Goal: Information Seeking & Learning: Learn about a topic

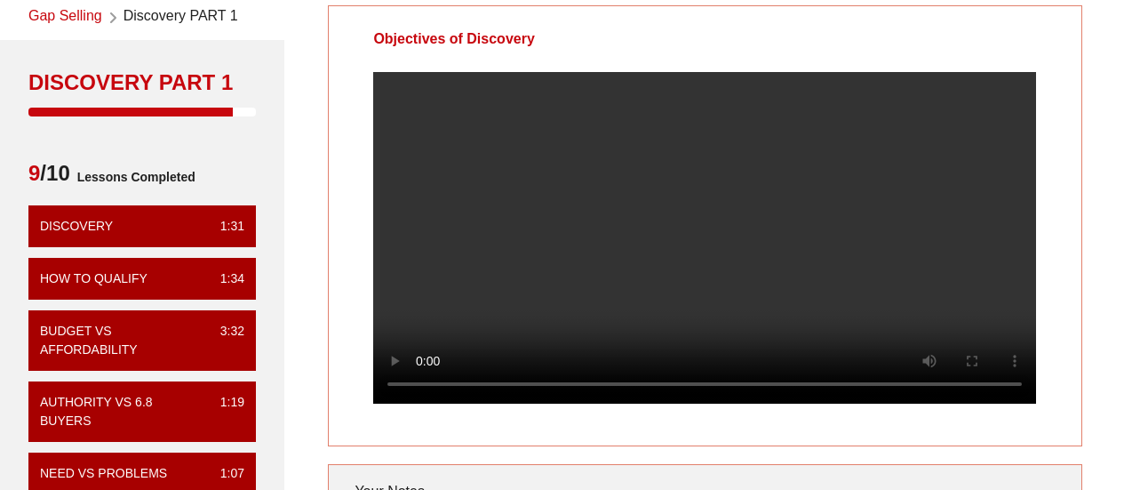
scroll to position [79, 0]
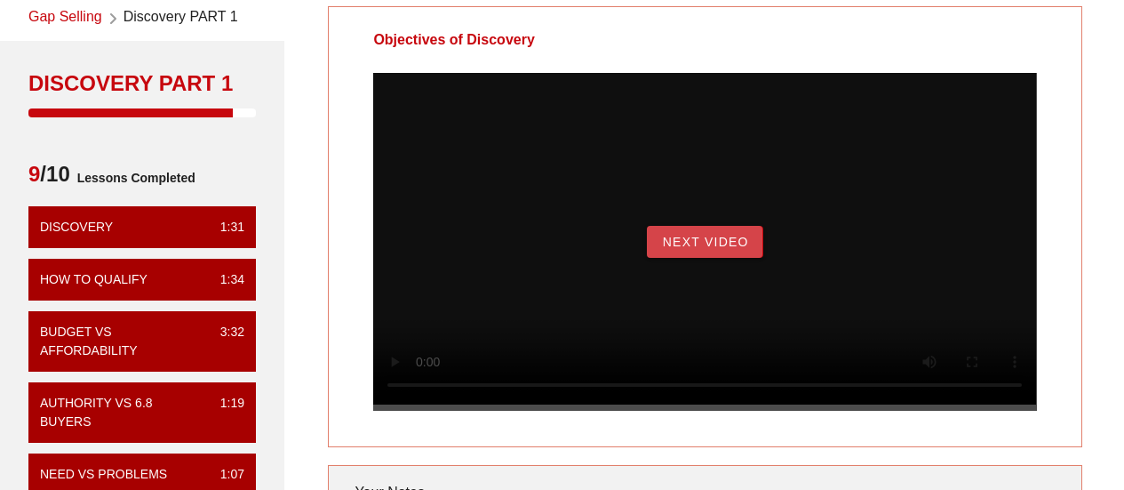
click at [692, 249] on span "Next Video" at bounding box center [704, 242] width 87 height 14
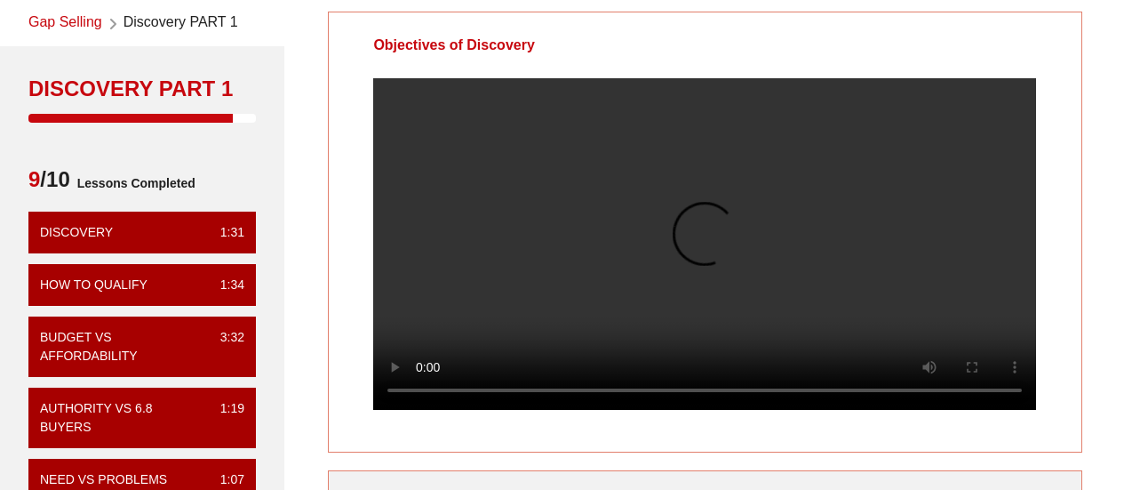
scroll to position [71, 0]
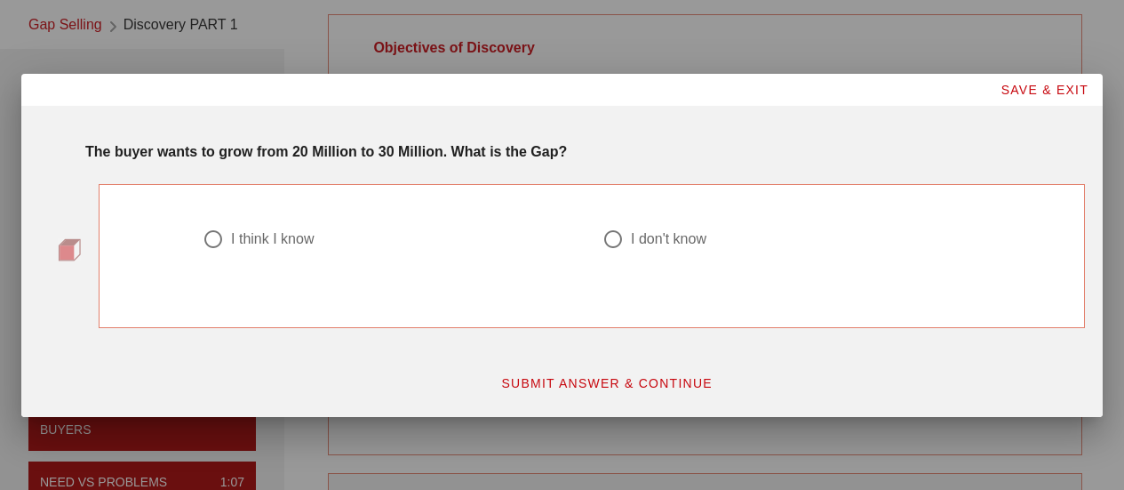
click at [218, 239] on div at bounding box center [213, 239] width 30 height 30
radio input "true"
click at [599, 383] on span "SUBMIT ANSWER & CONTINUE" at bounding box center [606, 383] width 212 height 14
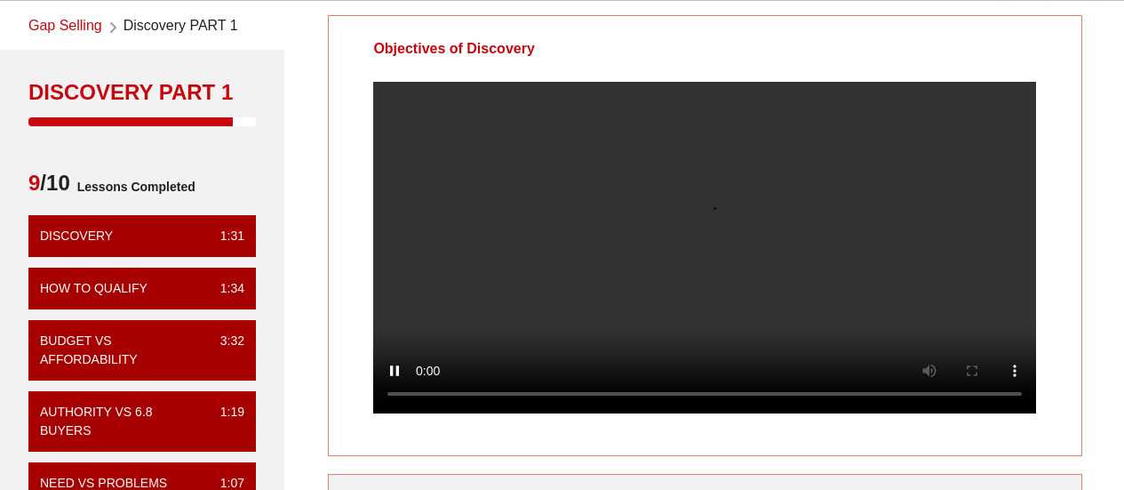
scroll to position [73, 0]
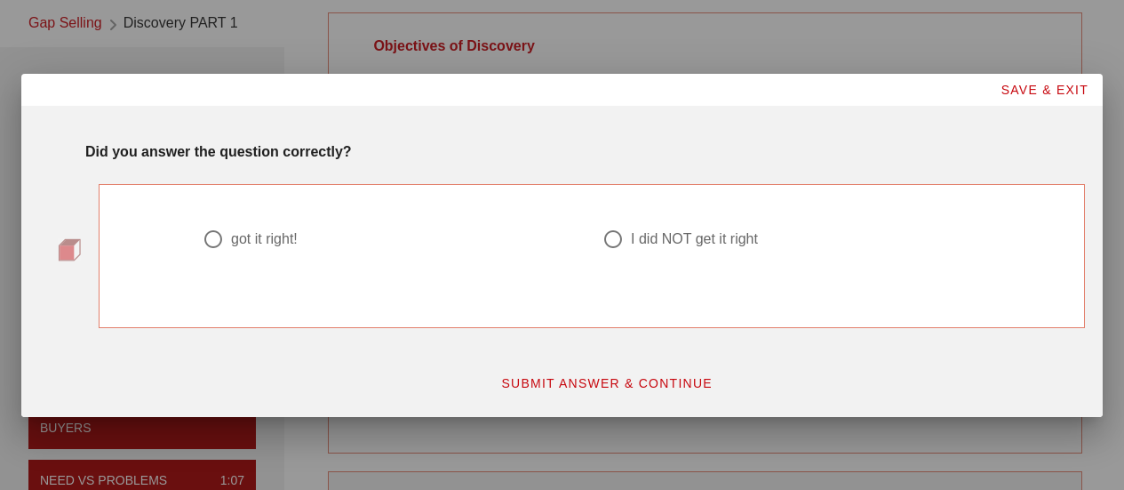
click at [213, 235] on div at bounding box center [213, 239] width 30 height 30
radio input "true"
click at [571, 373] on button "SUBMIT ANSWER & CONTINUE" at bounding box center [606, 383] width 241 height 32
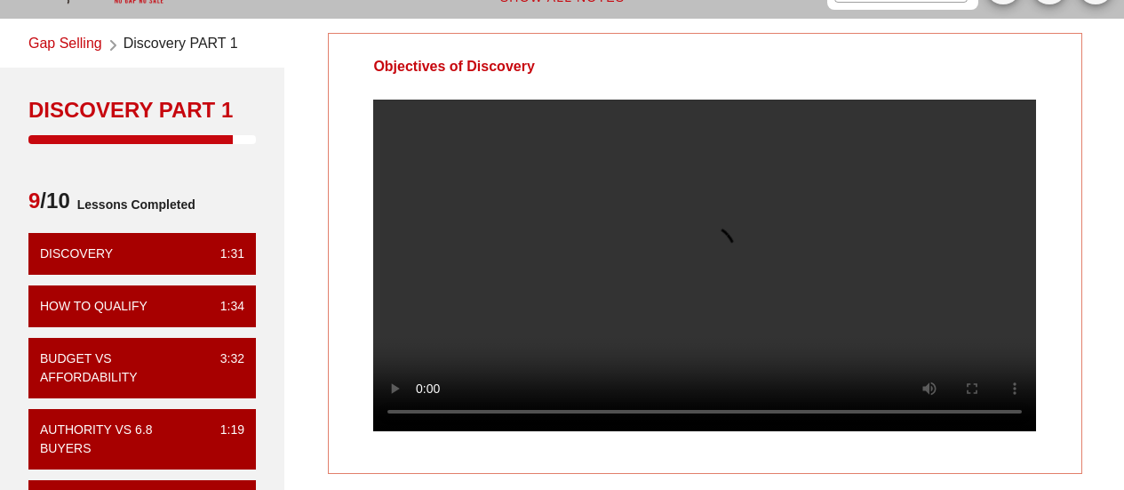
scroll to position [58, 0]
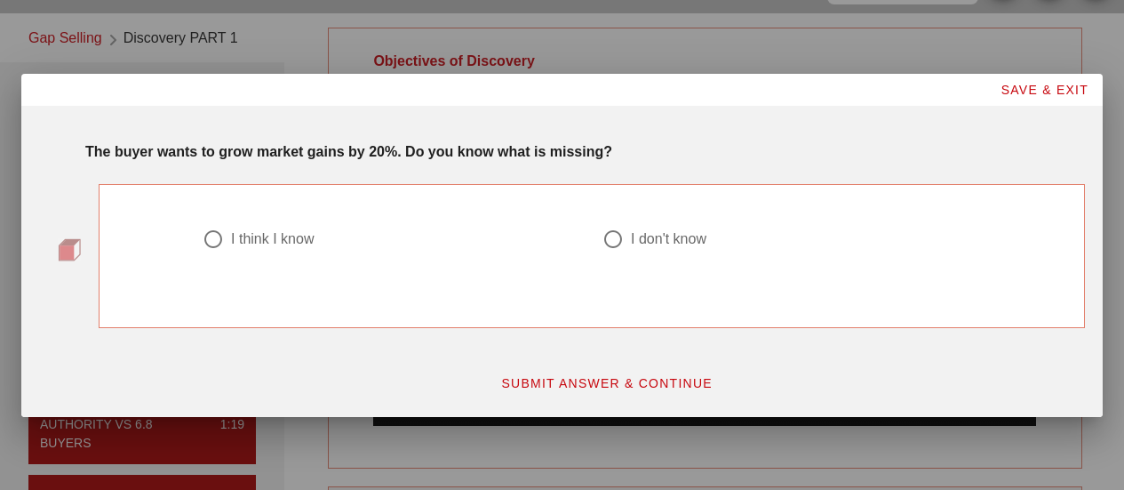
click at [215, 238] on div at bounding box center [213, 239] width 30 height 30
radio input "true"
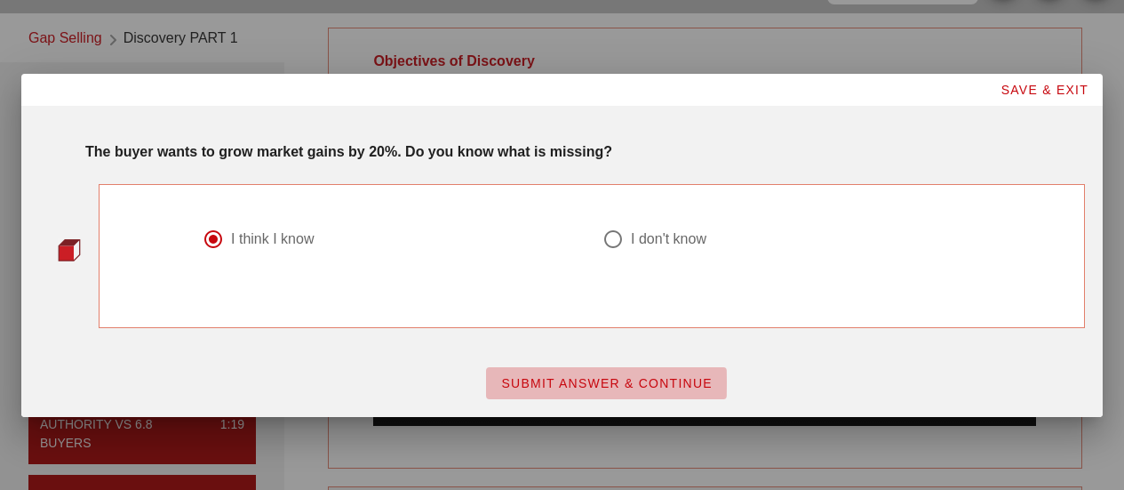
click at [530, 378] on span "SUBMIT ANSWER & CONTINUE" at bounding box center [606, 383] width 212 height 14
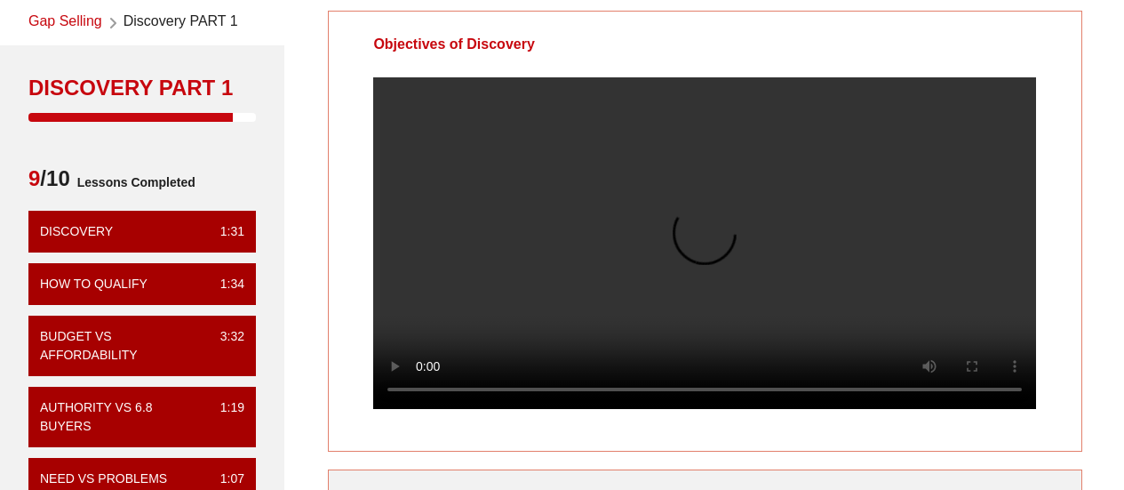
scroll to position [76, 0]
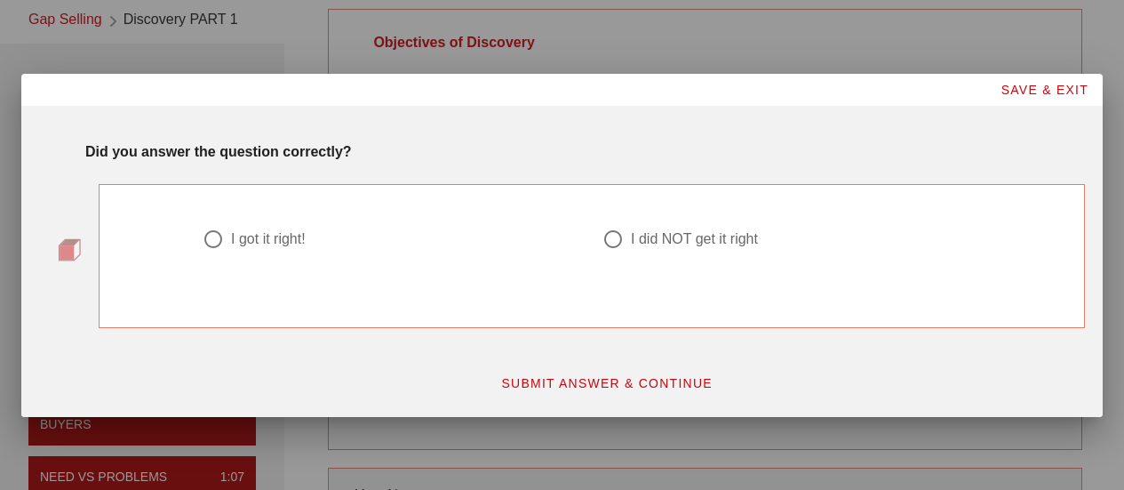
click at [207, 237] on div at bounding box center [213, 239] width 30 height 30
radio input "true"
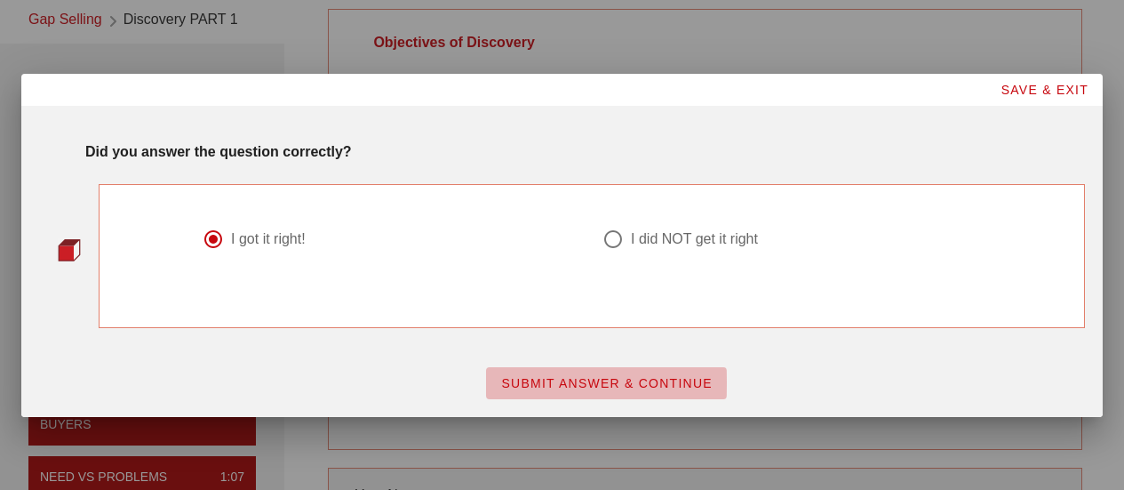
click at [560, 395] on button "SUBMIT ANSWER & CONTINUE" at bounding box center [606, 383] width 241 height 32
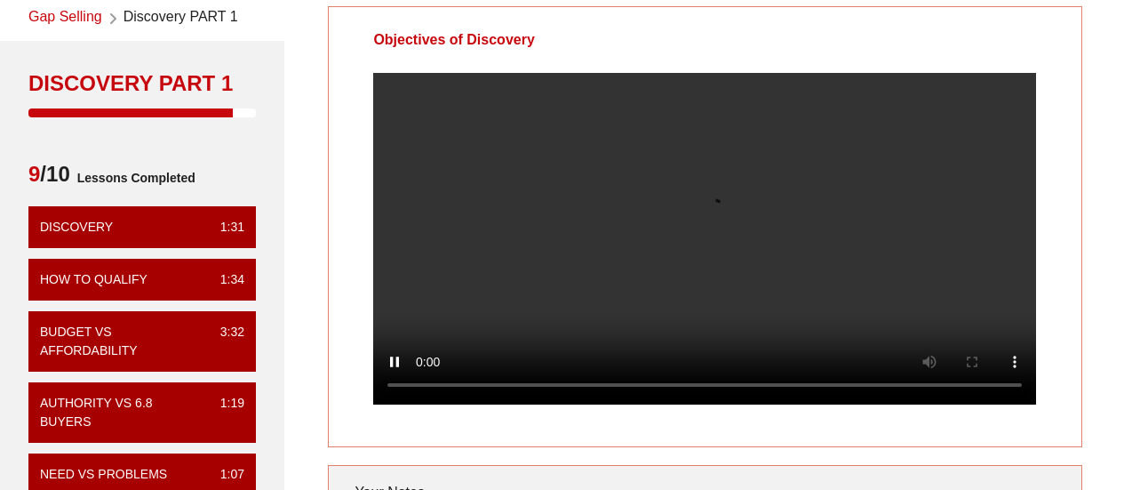
scroll to position [78, 0]
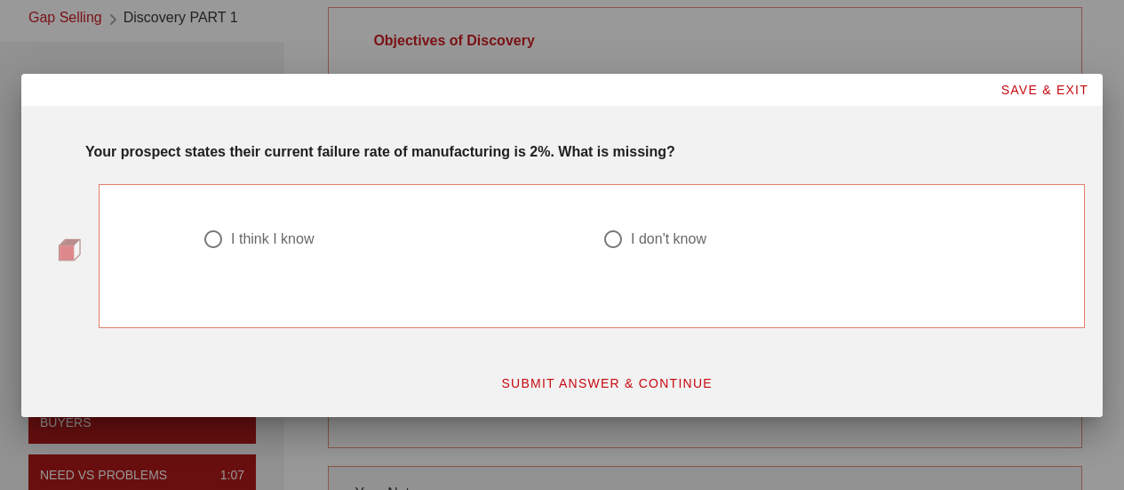
click at [210, 244] on div at bounding box center [213, 239] width 30 height 30
radio input "true"
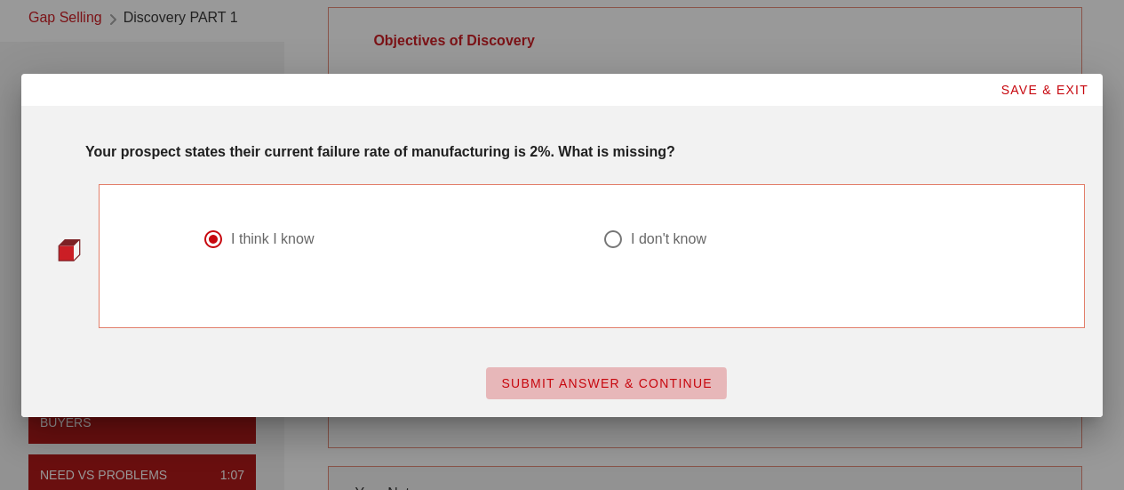
click at [612, 380] on span "SUBMIT ANSWER & CONTINUE" at bounding box center [606, 383] width 212 height 14
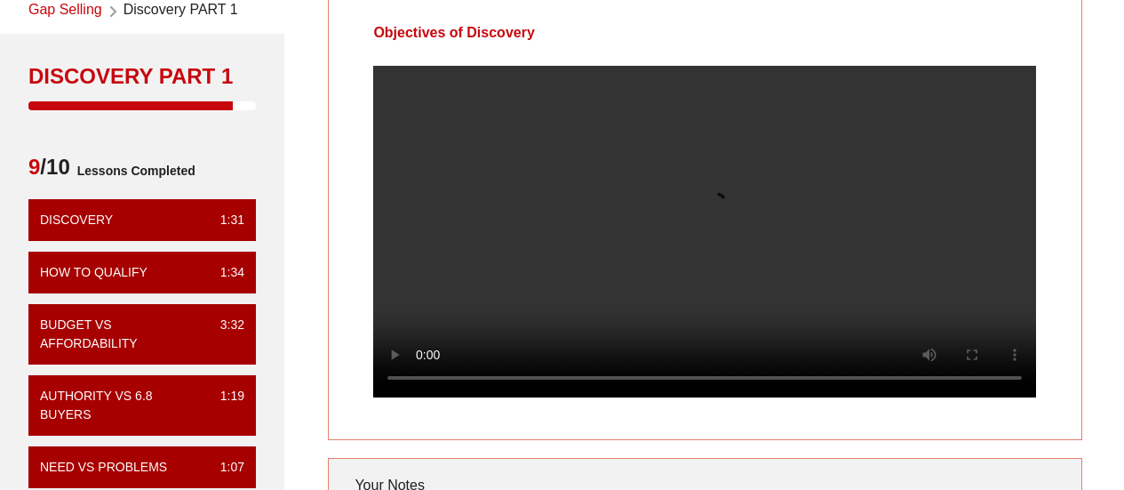
scroll to position [81, 0]
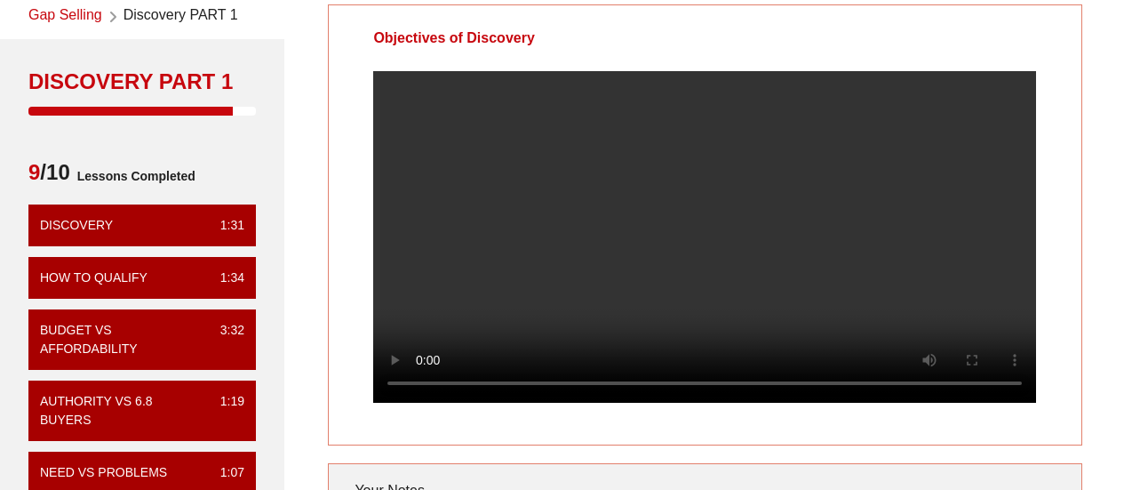
click at [612, 380] on video at bounding box center [704, 236] width 663 height 331
click at [620, 327] on video at bounding box center [704, 236] width 663 height 331
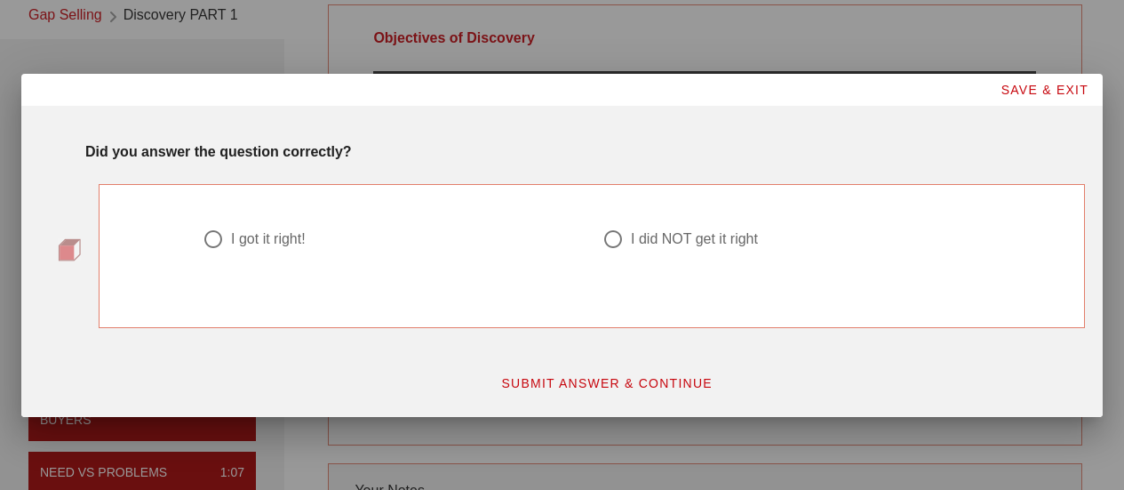
click at [209, 247] on div at bounding box center [213, 239] width 30 height 30
radio input "true"
click at [567, 377] on span "SUBMIT ANSWER & CONTINUE" at bounding box center [606, 383] width 212 height 14
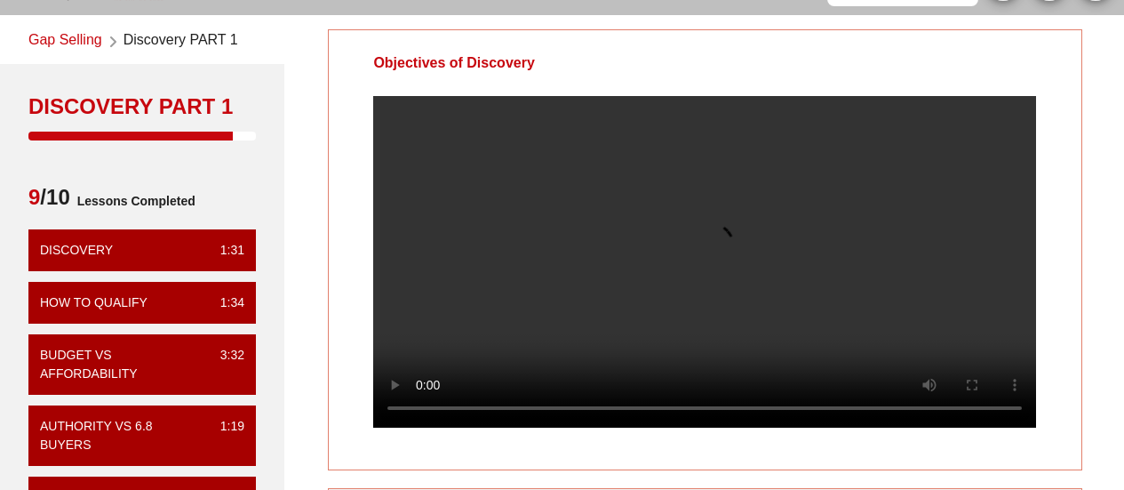
scroll to position [63, 0]
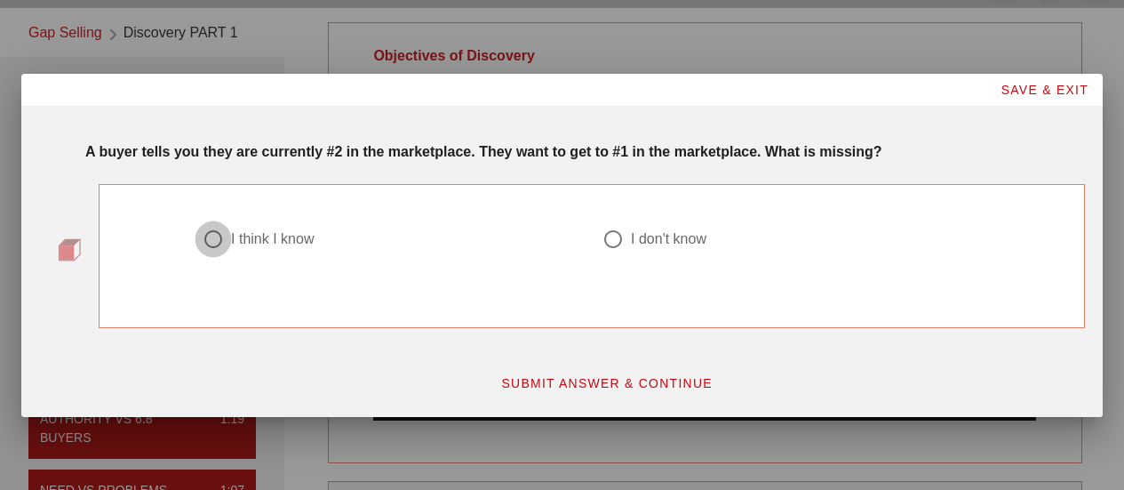
click at [212, 244] on div at bounding box center [213, 239] width 30 height 30
radio input "true"
click at [595, 377] on span "SUBMIT ANSWER & CONTINUE" at bounding box center [606, 383] width 212 height 14
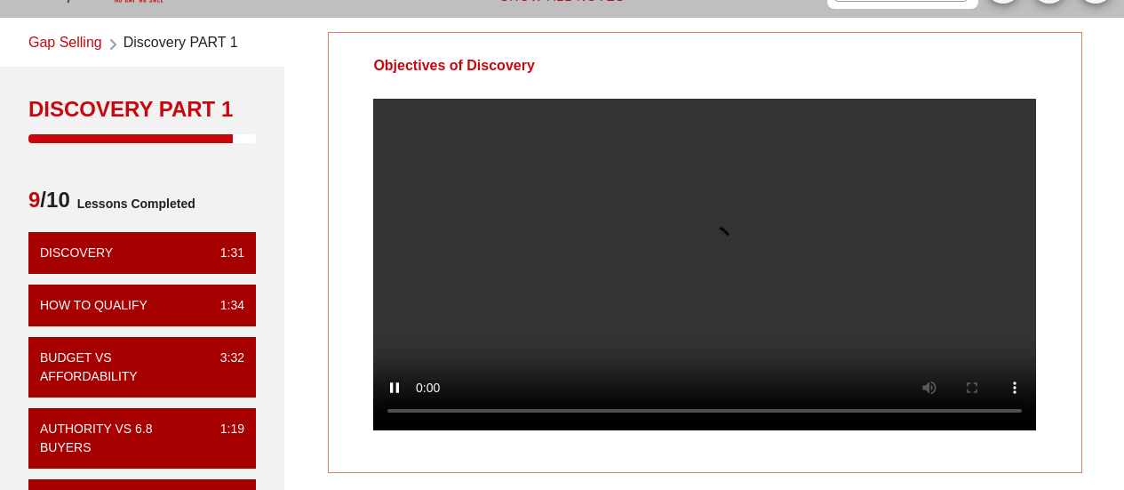
scroll to position [54, 0]
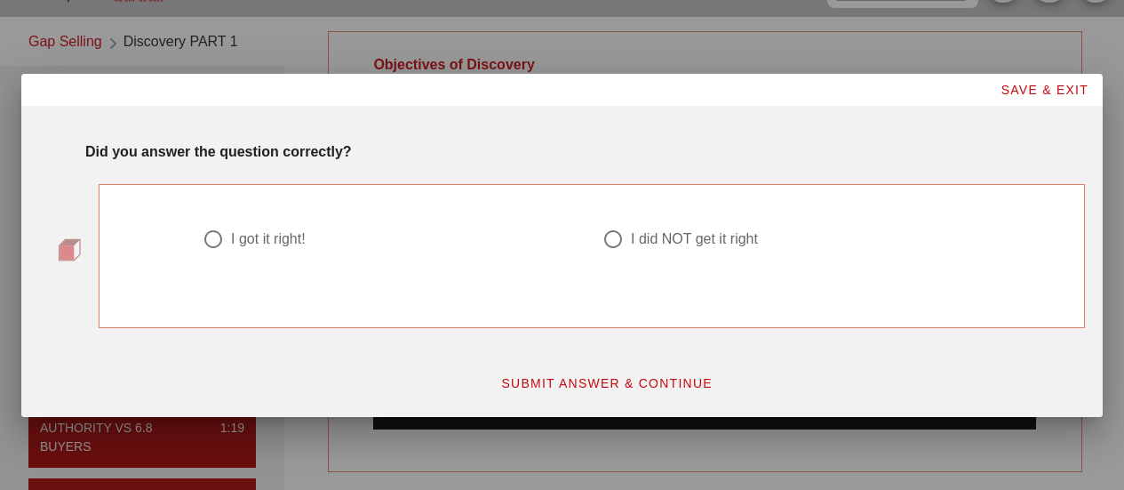
click at [611, 238] on div at bounding box center [613, 239] width 30 height 30
radio input "true"
click at [621, 375] on button "SUBMIT ANSWER & CONTINUE" at bounding box center [606, 383] width 241 height 32
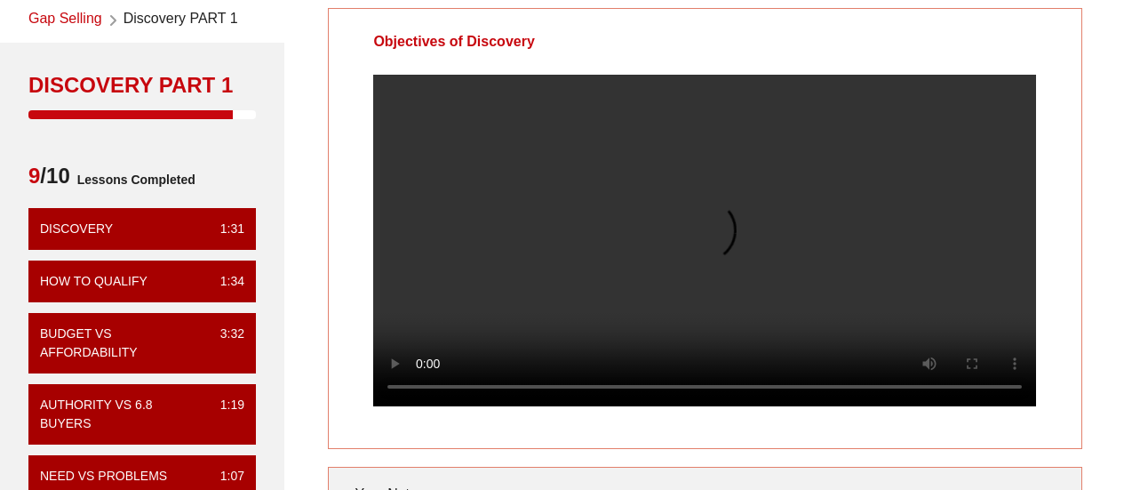
scroll to position [78, 0]
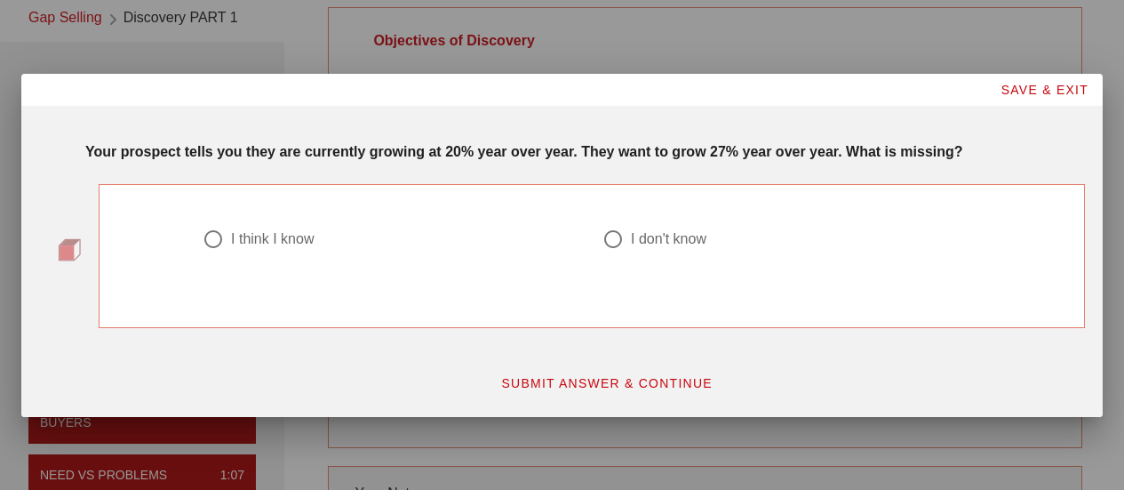
click at [217, 239] on div at bounding box center [213, 239] width 30 height 30
radio input "true"
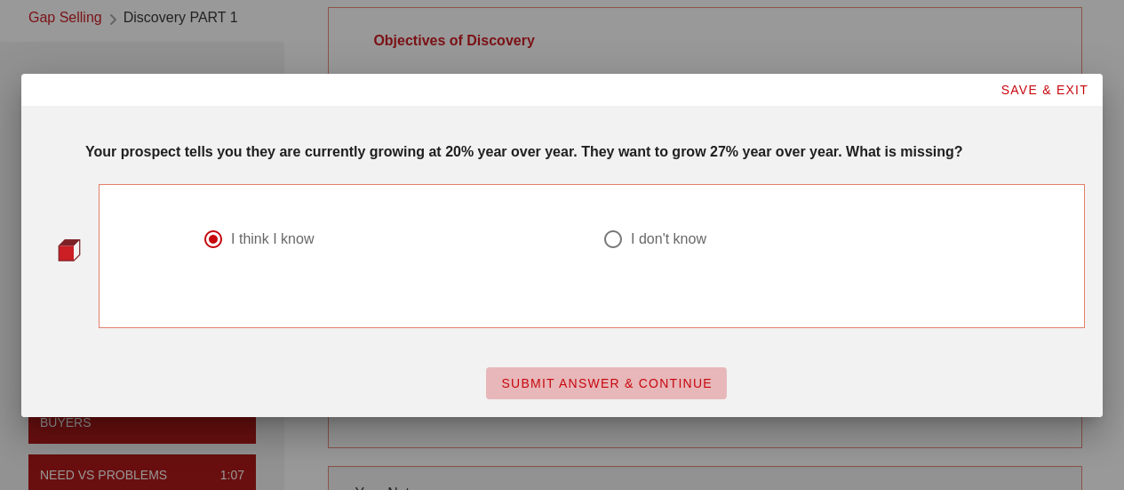
click at [564, 392] on button "SUBMIT ANSWER & CONTINUE" at bounding box center [606, 383] width 241 height 32
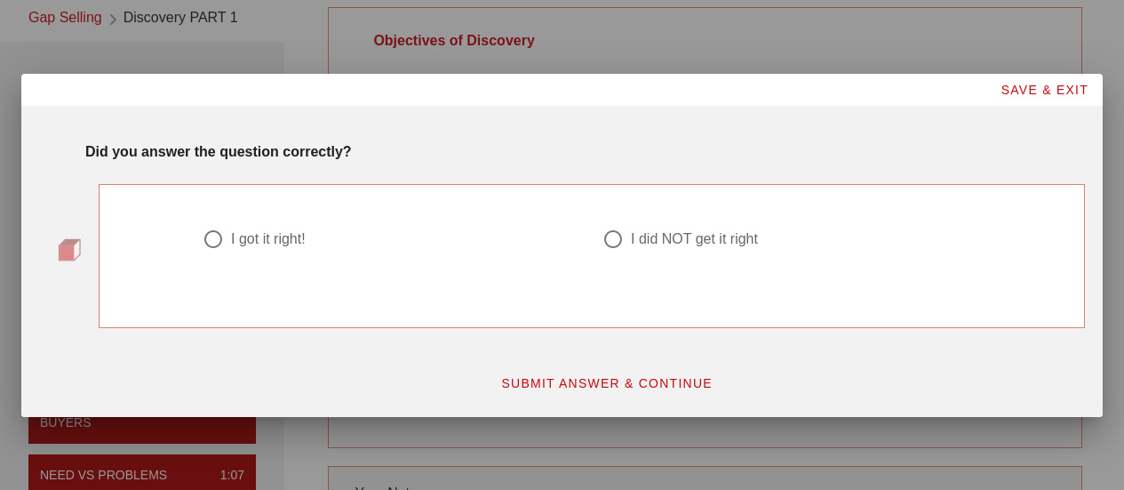
click at [609, 228] on div at bounding box center [613, 239] width 30 height 30
radio input "true"
click at [621, 372] on button "SUBMIT ANSWER & CONTINUE" at bounding box center [606, 383] width 241 height 32
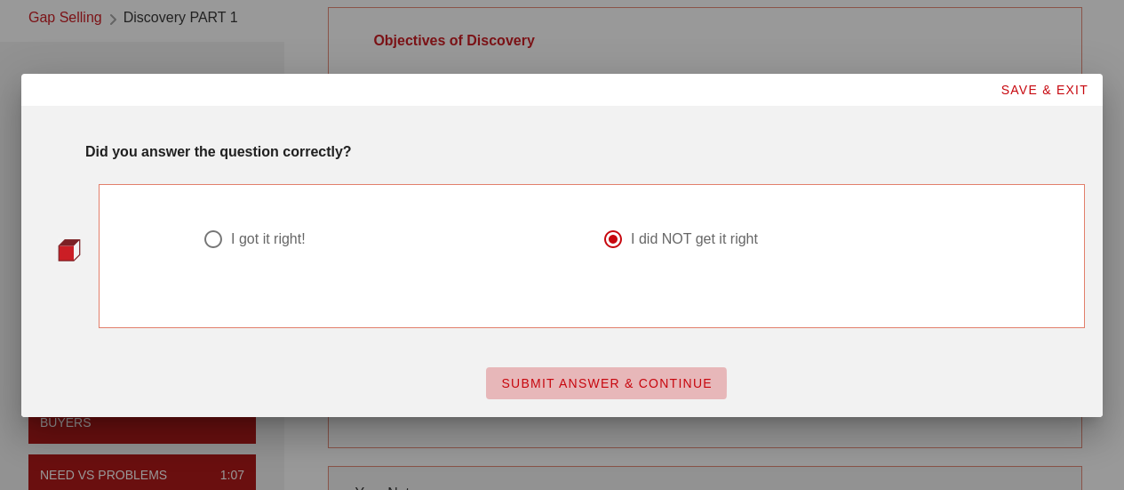
scroll to position [0, 0]
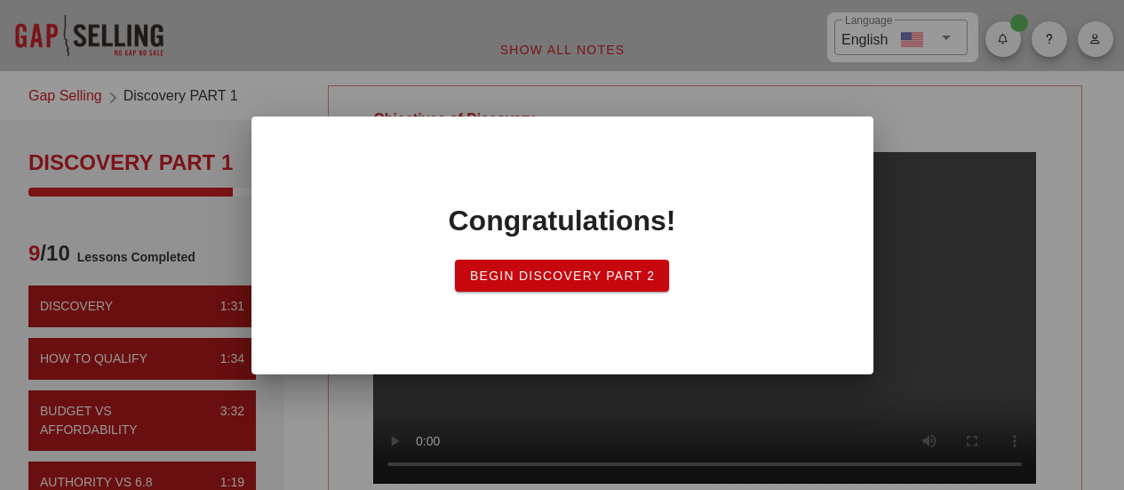
click at [566, 284] on button "Begin Discovery Part 2" at bounding box center [562, 276] width 215 height 32
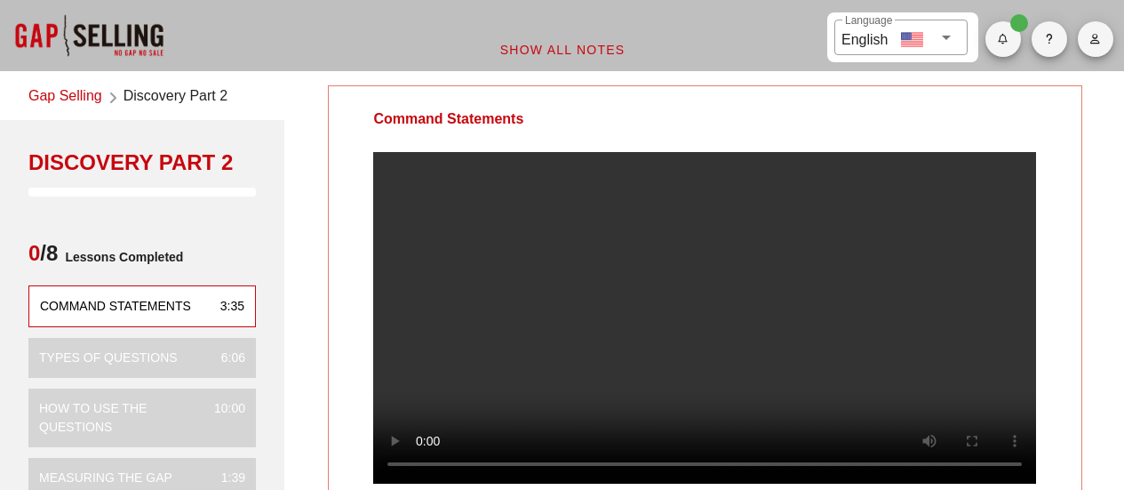
click at [560, 285] on video at bounding box center [704, 317] width 663 height 331
